Goal: Transaction & Acquisition: Download file/media

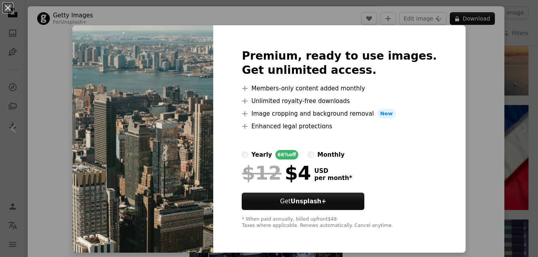
scroll to position [883, 0]
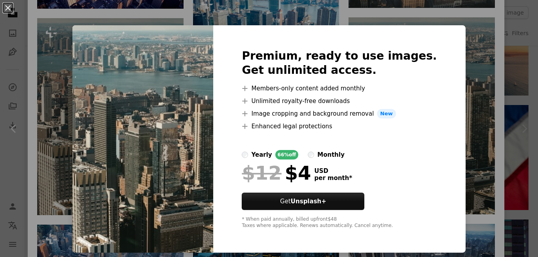
click at [187, 174] on img at bounding box center [142, 139] width 141 height 228
click at [387, 118] on span "New" at bounding box center [386, 113] width 19 height 9
click at [319, 204] on strong "Unsplash+" at bounding box center [308, 201] width 36 height 7
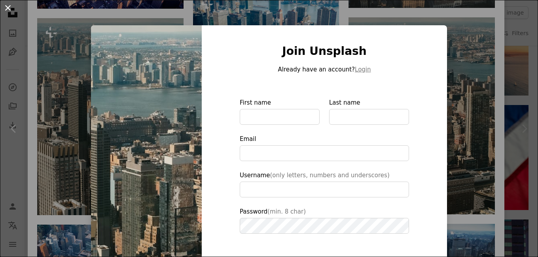
click at [9, 5] on button "An X shape" at bounding box center [7, 7] width 9 height 9
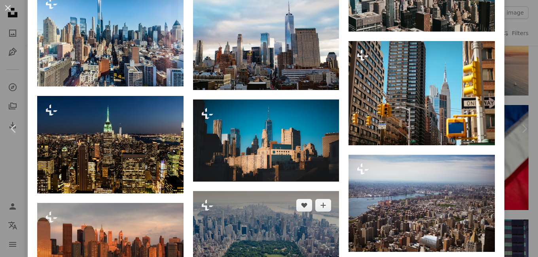
scroll to position [1892, 0]
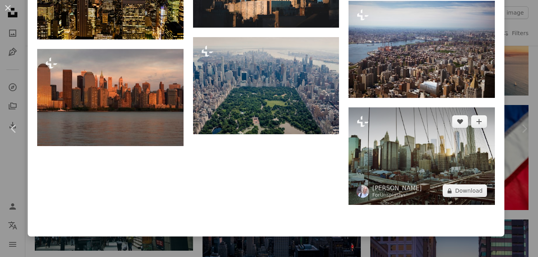
click at [419, 155] on img at bounding box center [421, 157] width 146 height 98
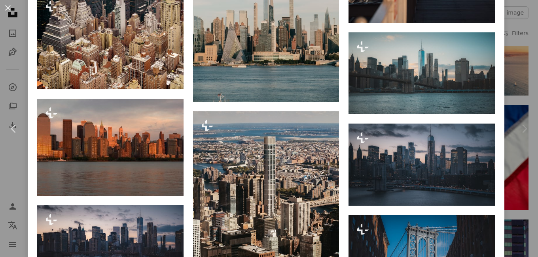
scroll to position [1939, 0]
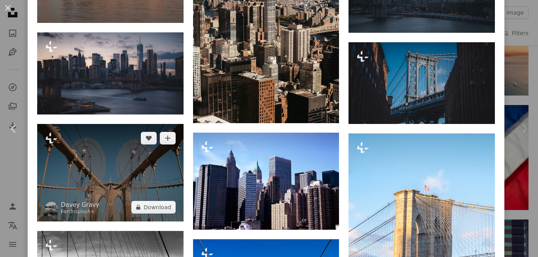
click at [115, 144] on img at bounding box center [110, 173] width 146 height 98
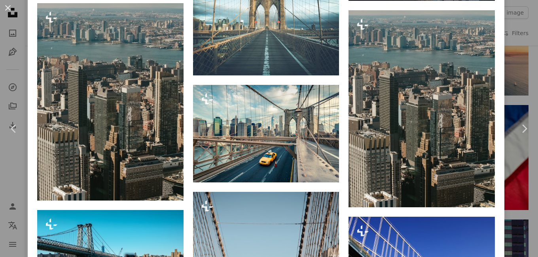
scroll to position [2328, 0]
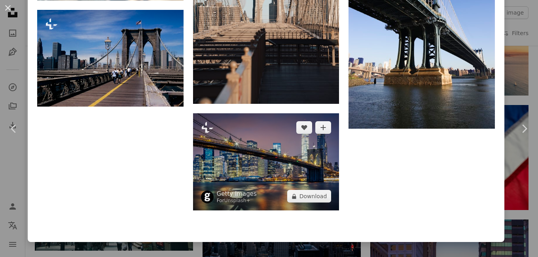
click at [262, 130] on img at bounding box center [266, 161] width 146 height 97
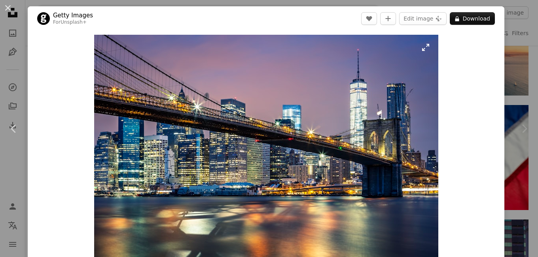
click at [271, 139] on img "Zoom in on this image" at bounding box center [266, 149] width 344 height 229
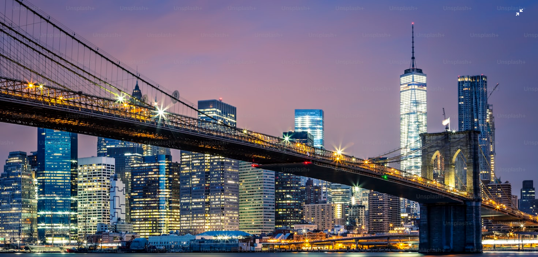
scroll to position [47, 0]
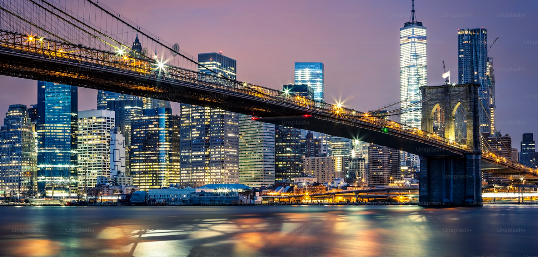
click at [266, 184] on img "Zoom out on this image" at bounding box center [269, 132] width 538 height 359
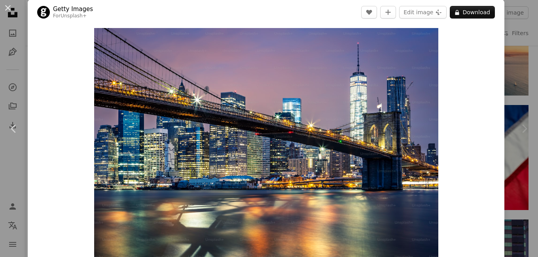
scroll to position [889, 0]
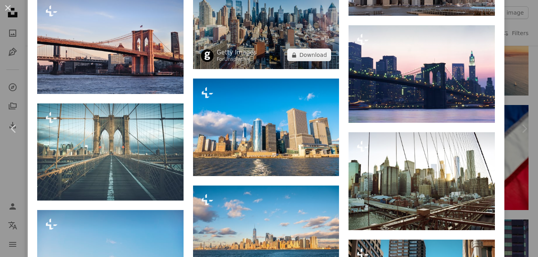
click at [265, 35] on img at bounding box center [266, 20] width 146 height 97
